Goal: Transaction & Acquisition: Purchase product/service

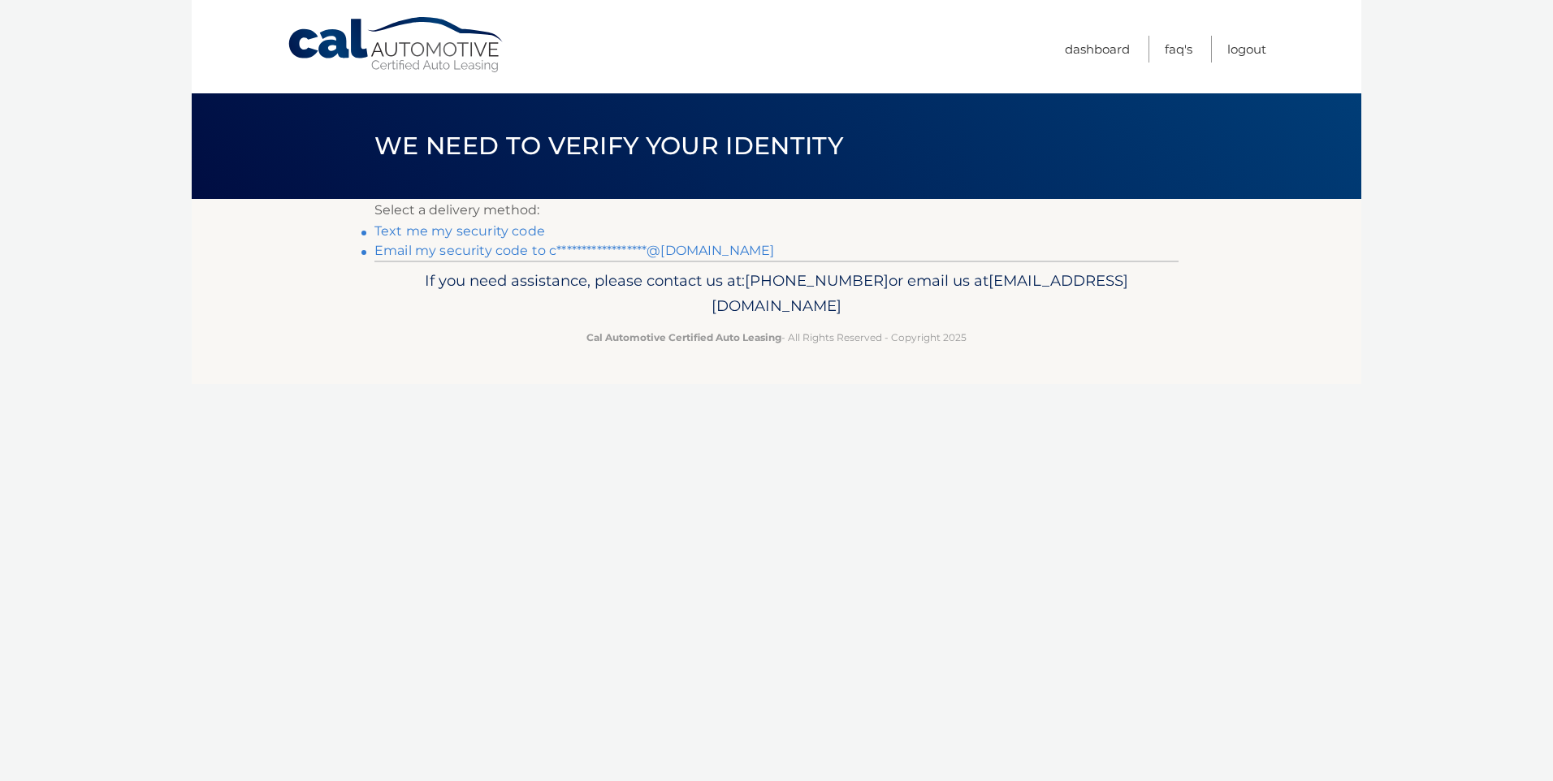
click at [496, 232] on link "Text me my security code" at bounding box center [459, 230] width 171 height 15
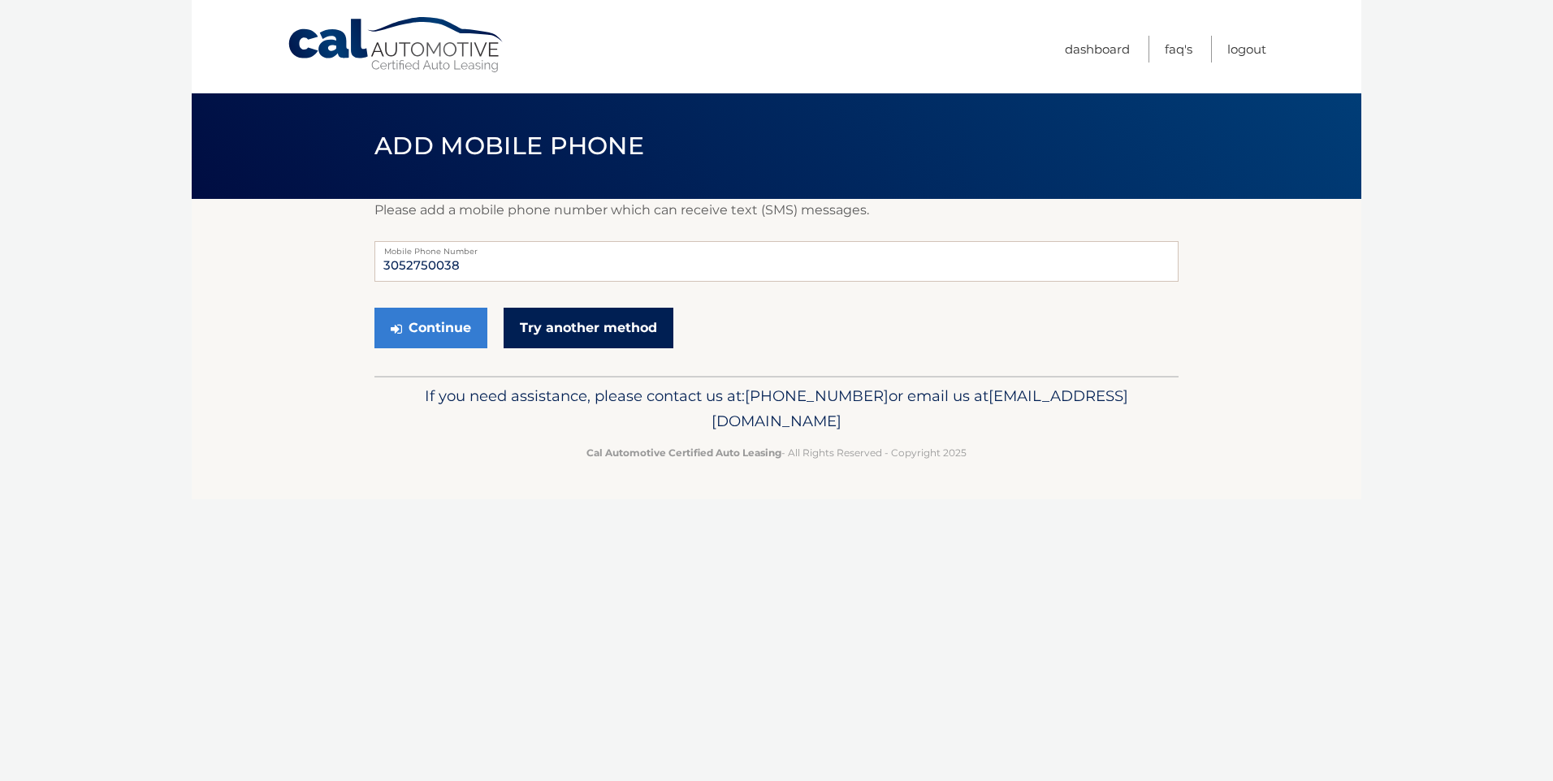
click at [554, 331] on link "Try another method" at bounding box center [589, 328] width 170 height 41
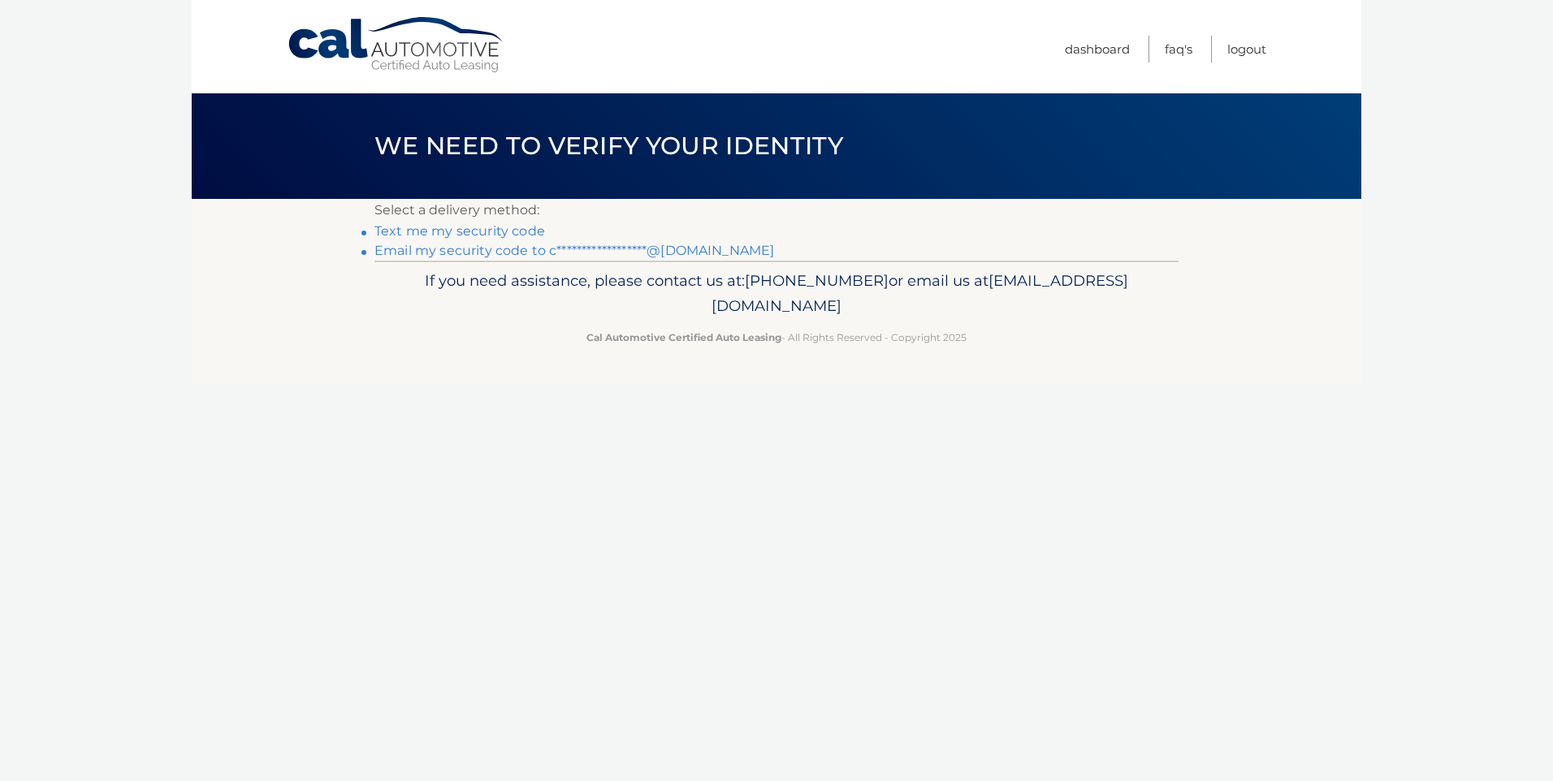
click at [480, 250] on link "**********" at bounding box center [574, 250] width 400 height 15
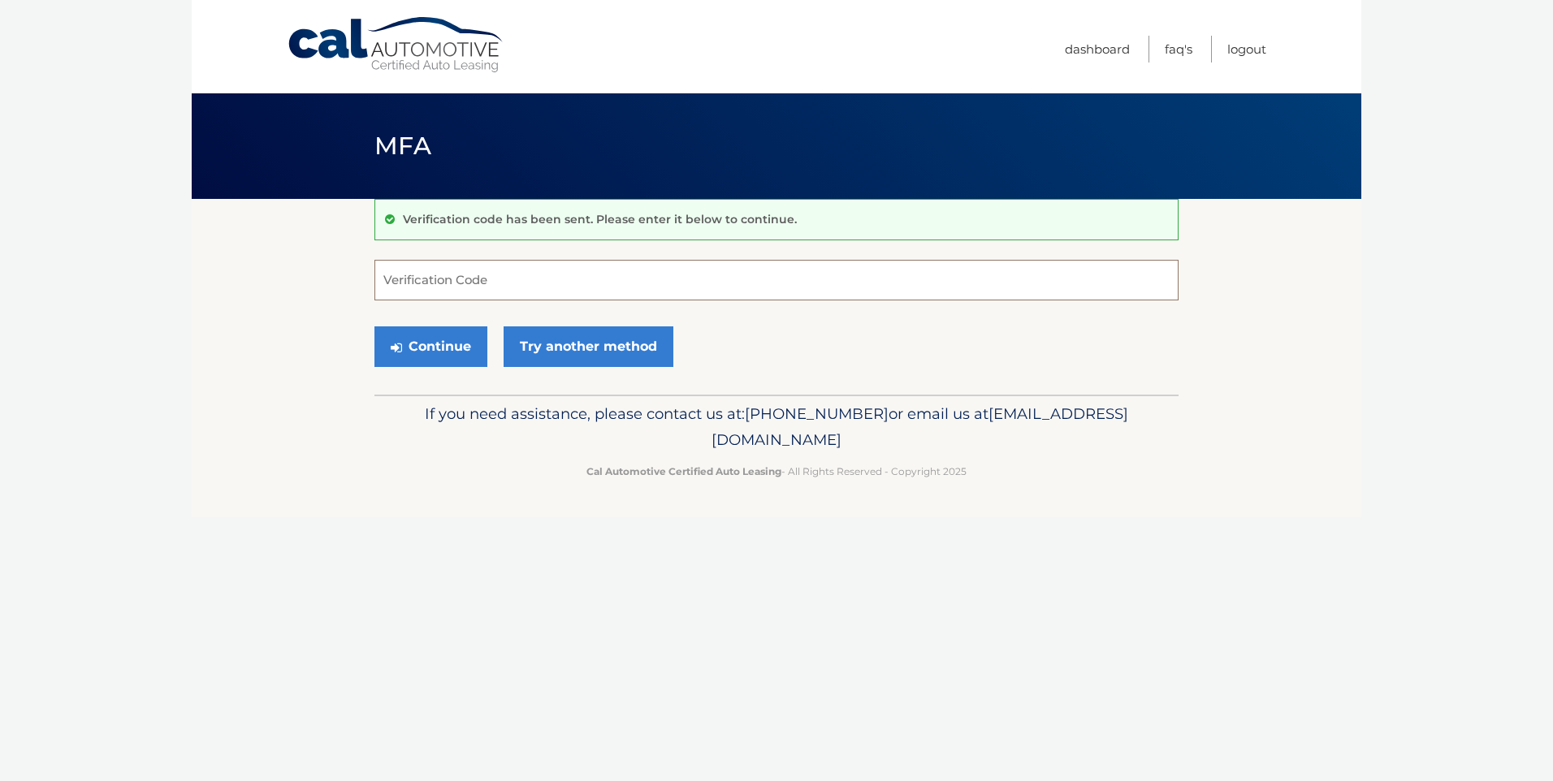
click at [487, 280] on input "Verification Code" at bounding box center [776, 280] width 804 height 41
type input "085986"
click at [439, 357] on button "Continue" at bounding box center [430, 347] width 113 height 41
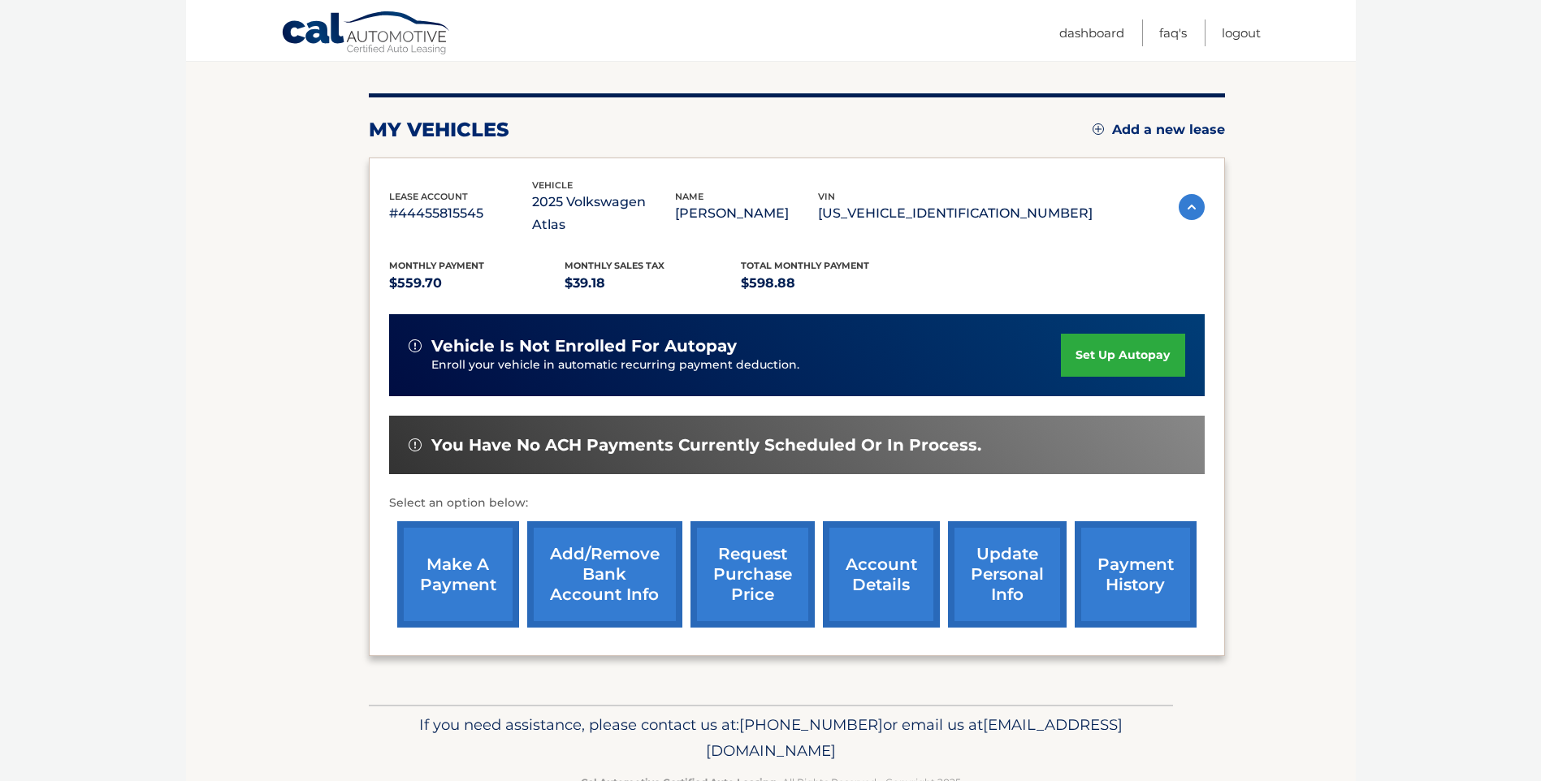
scroll to position [200, 0]
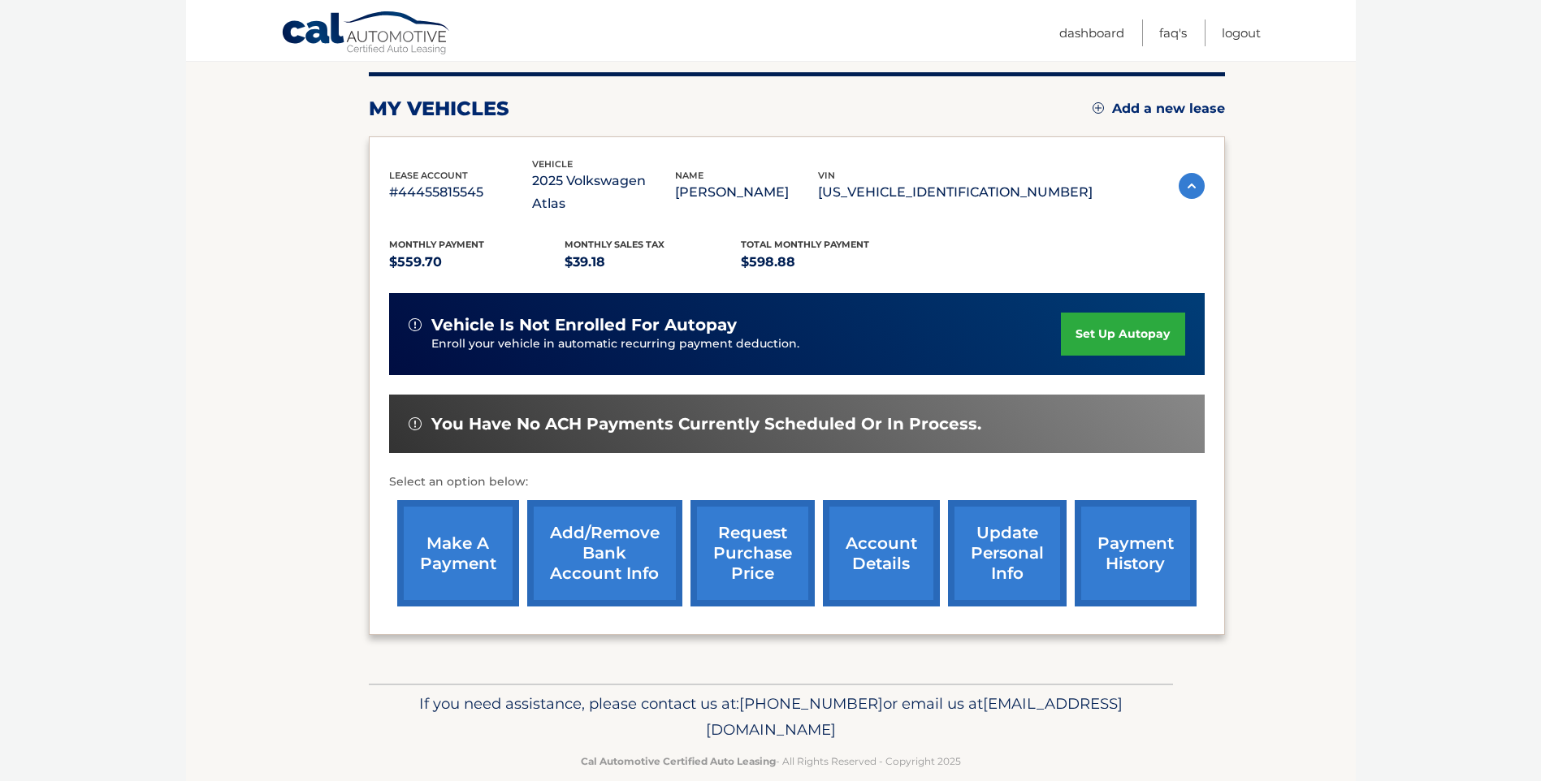
click at [455, 539] on link "make a payment" at bounding box center [458, 553] width 122 height 106
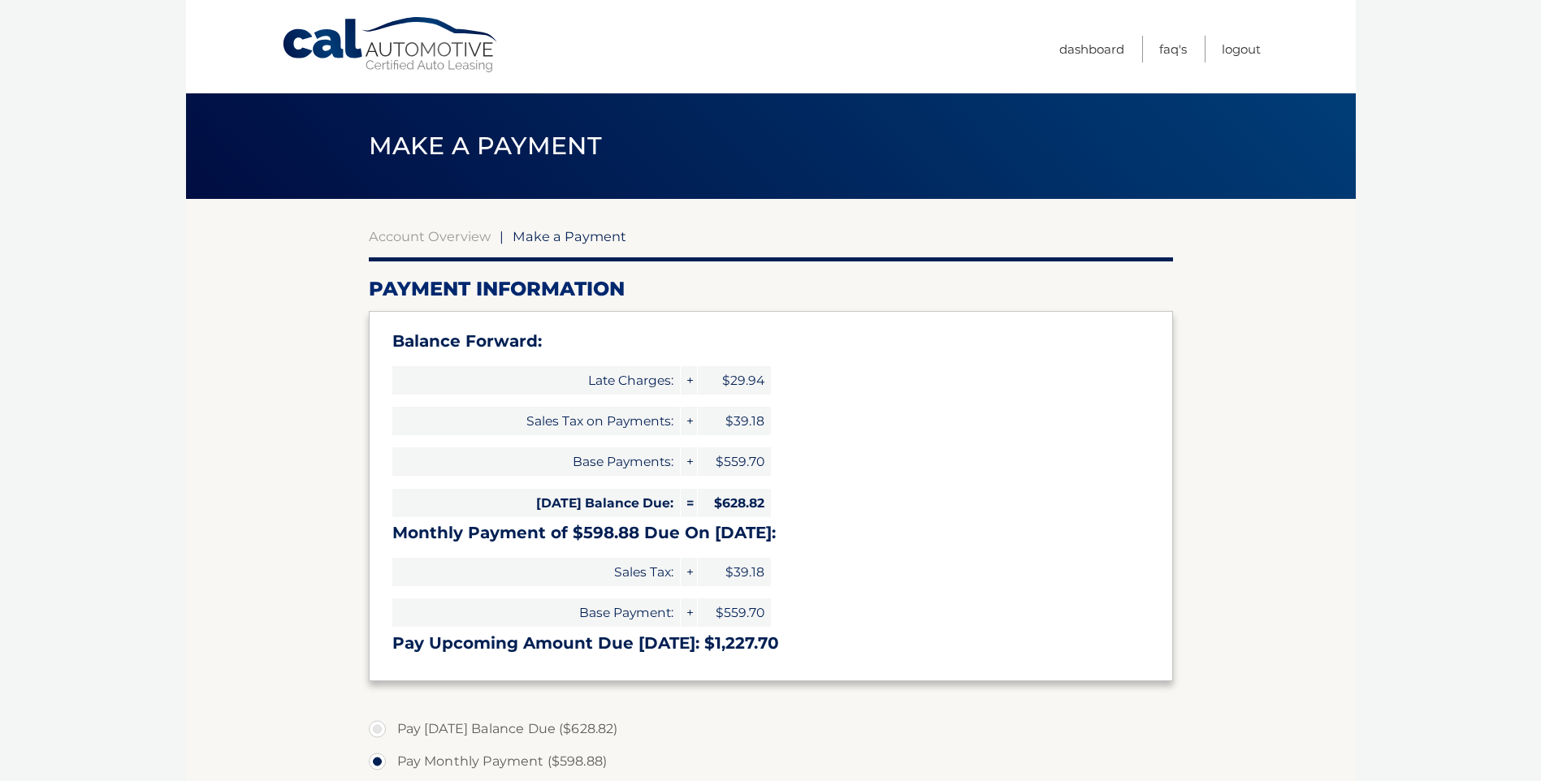
select select "ZmI1YTk3YmEtYmFkYy00MDIwLWFiZWUtMTBjMDdkNjViM2I2"
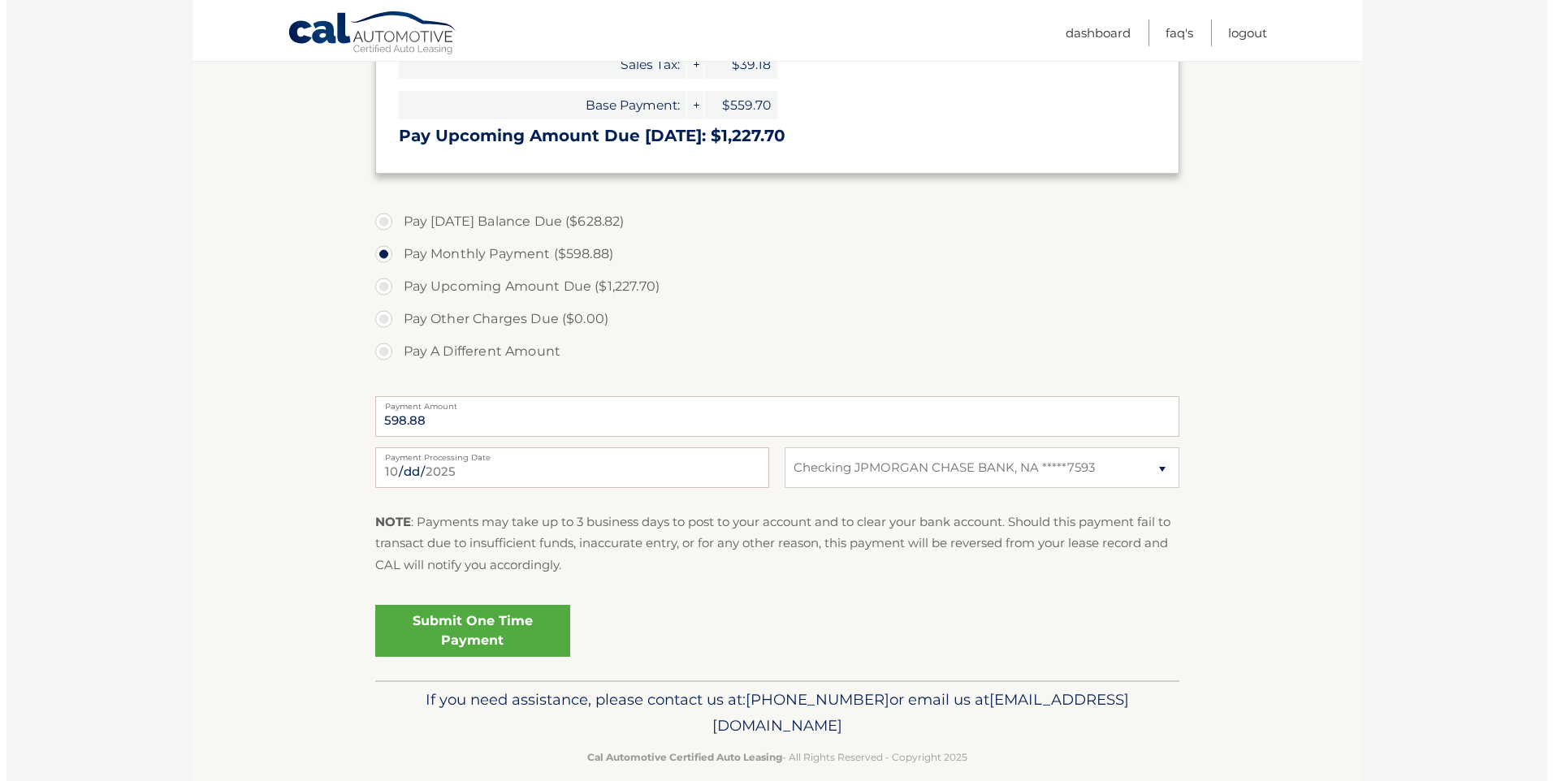
scroll to position [530, 0]
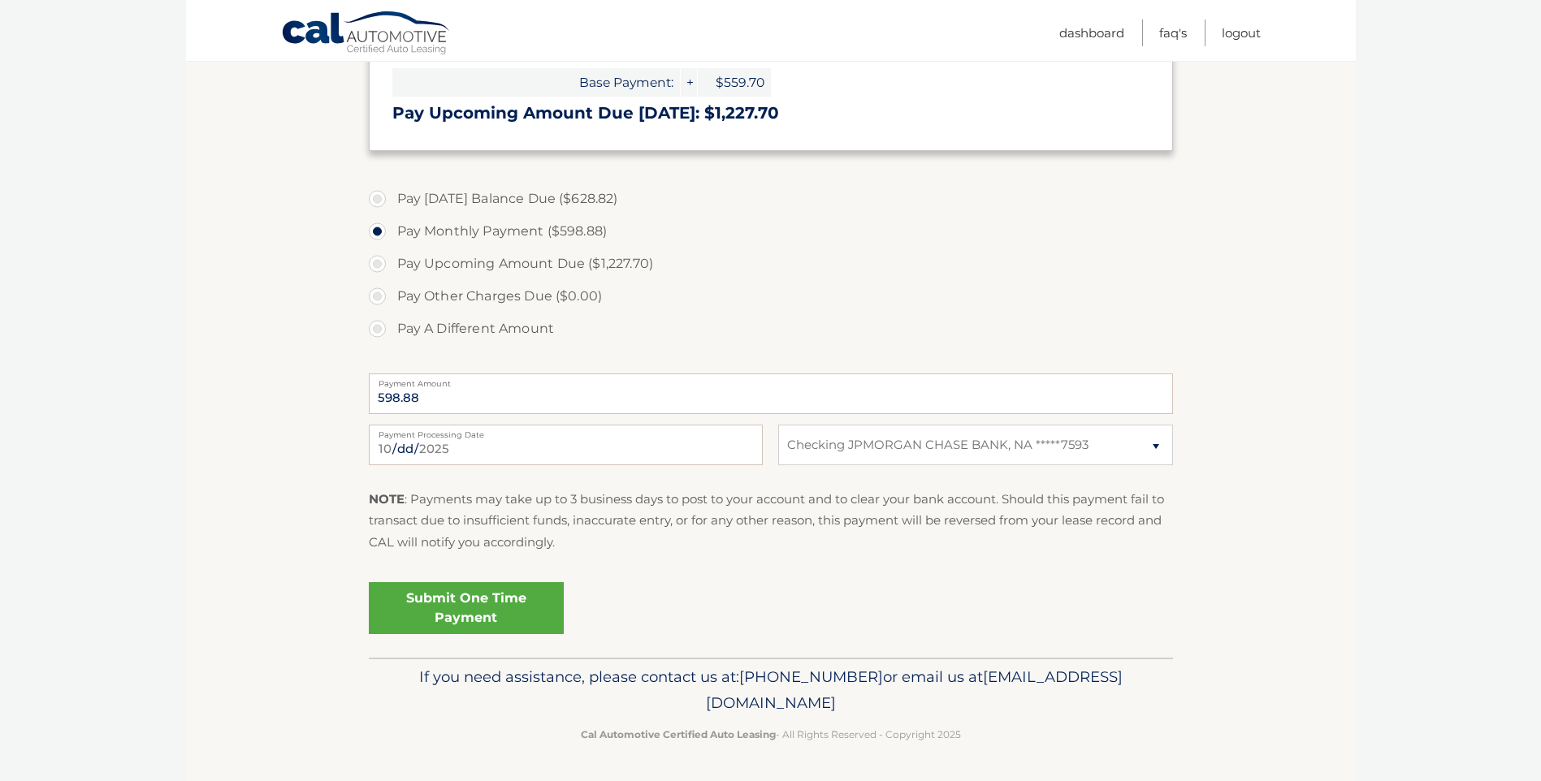
click at [457, 606] on link "Submit One Time Payment" at bounding box center [466, 608] width 195 height 52
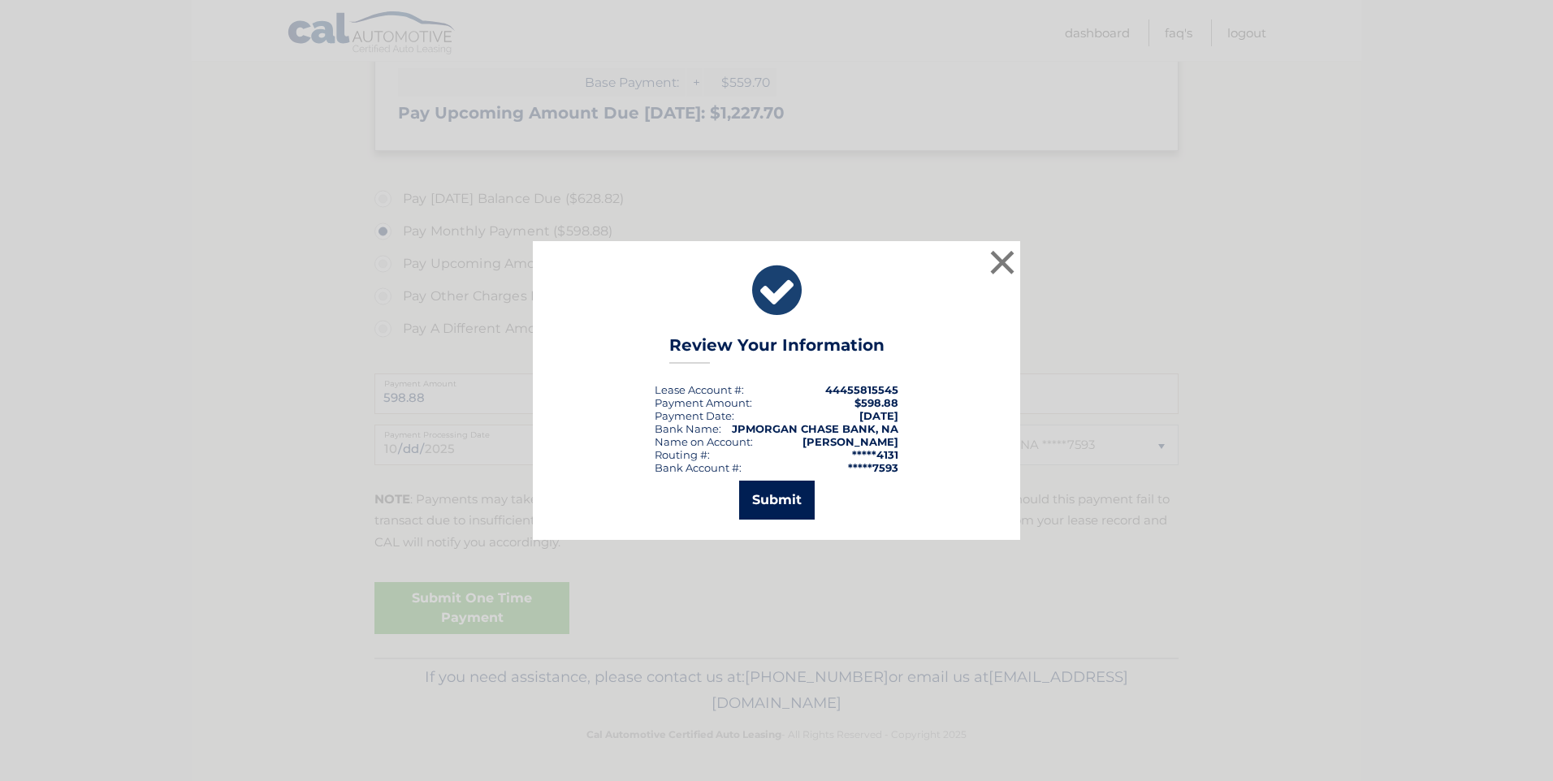
click at [775, 502] on button "Submit" at bounding box center [777, 500] width 76 height 39
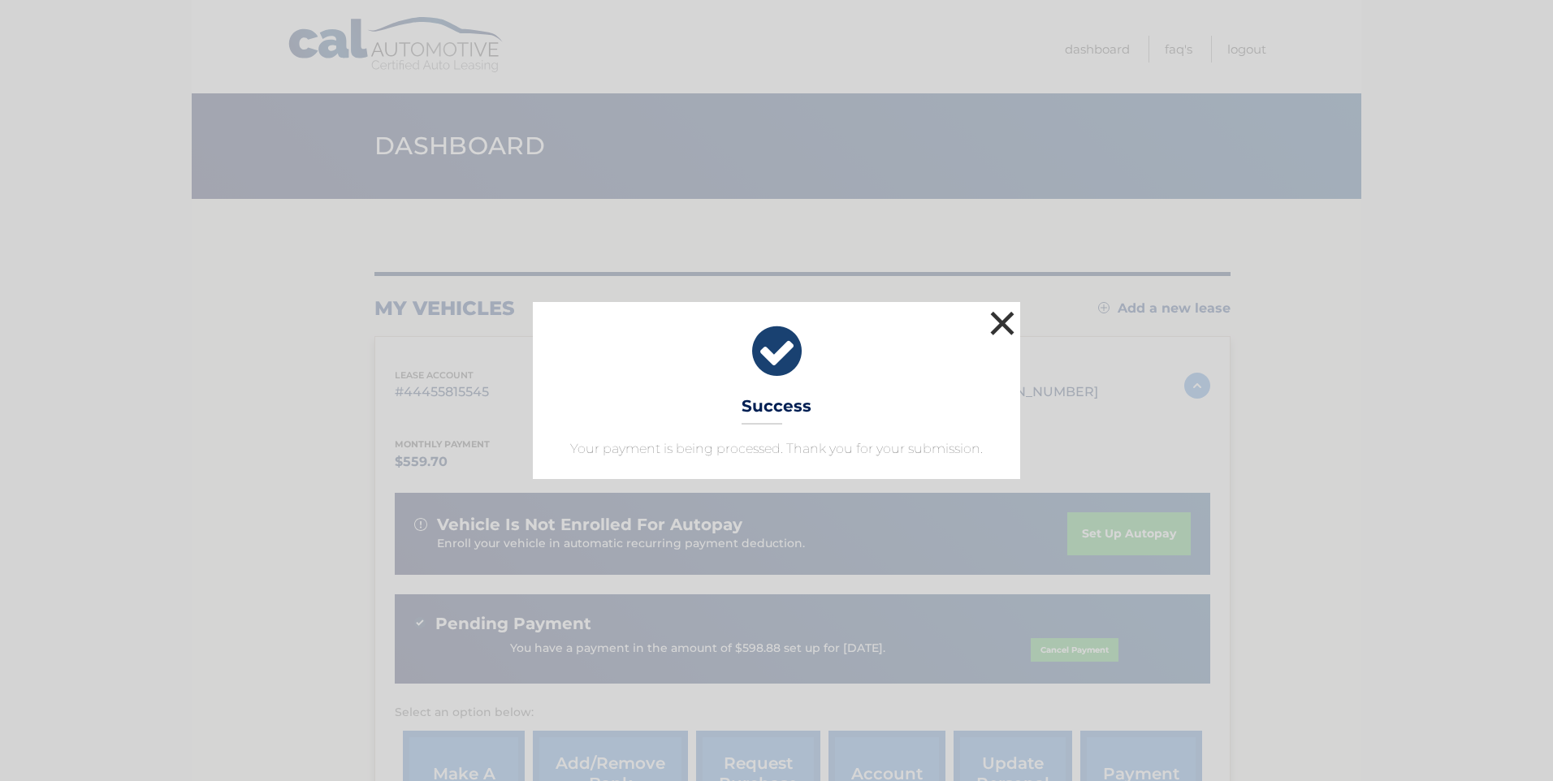
click at [1002, 322] on button "×" at bounding box center [1002, 323] width 32 height 32
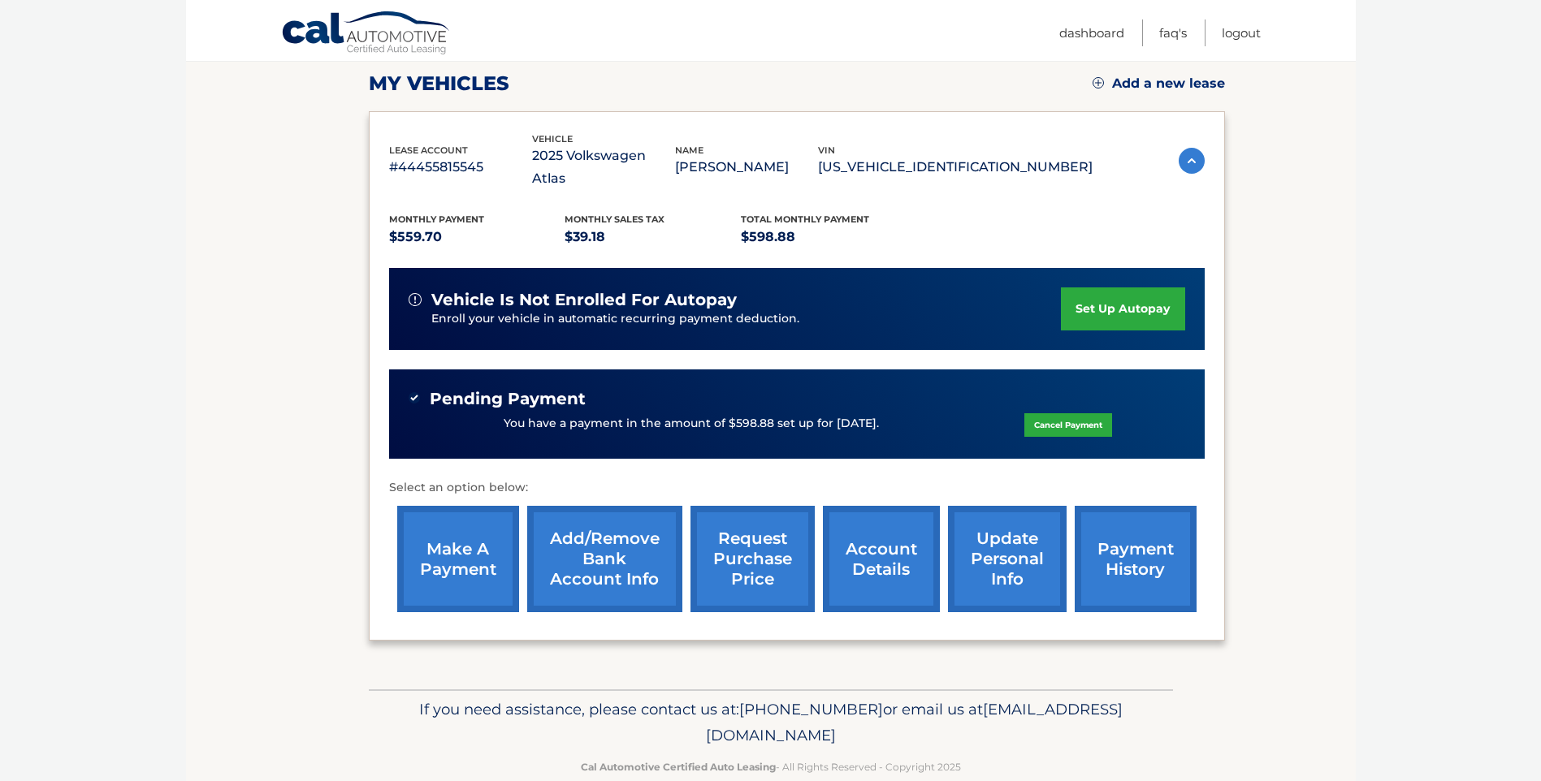
scroll to position [234, 0]
